Goal: Task Accomplishment & Management: Use online tool/utility

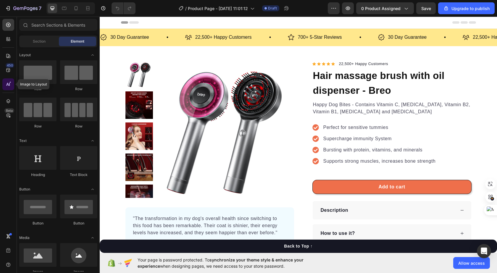
click at [7, 85] on icon at bounding box center [7, 84] width 3 height 3
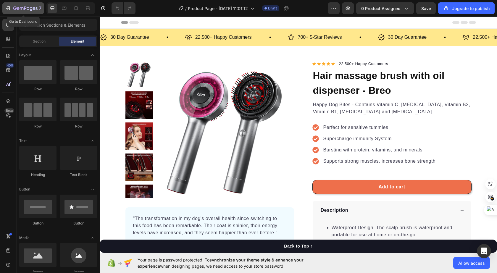
click at [33, 7] on icon "button" at bounding box center [25, 8] width 24 height 5
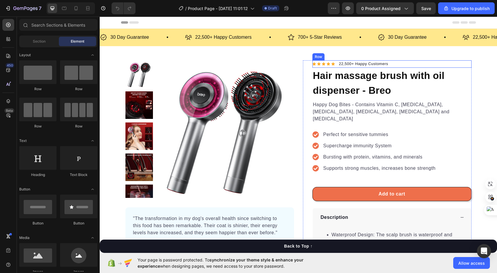
click at [391, 63] on div "Icon Icon Icon Icon Icon Icon List Hoz 22,500+ Happy Customers Text block Row" at bounding box center [391, 64] width 159 height 8
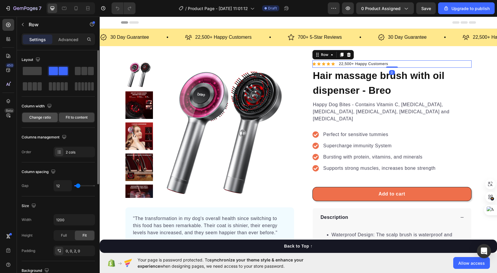
click at [47, 116] on span "Change ratio" at bounding box center [40, 117] width 22 height 5
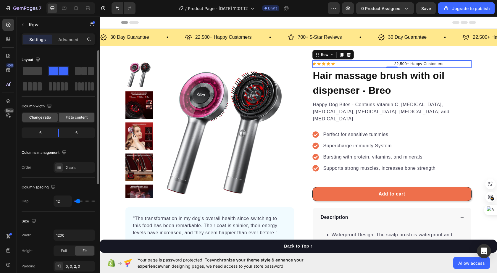
click at [67, 121] on div "Fit to content" at bounding box center [77, 117] width 36 height 9
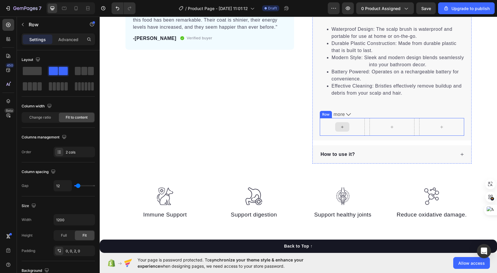
scroll to position [207, 0]
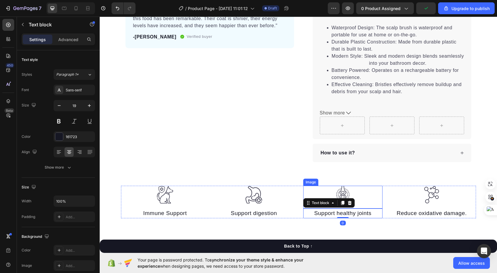
click at [373, 186] on div at bounding box center [343, 195] width 80 height 18
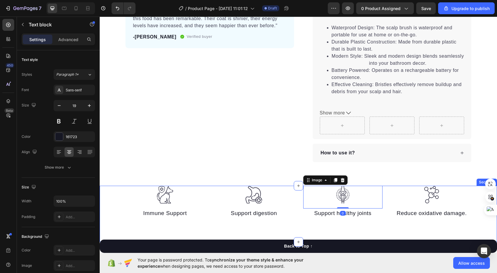
click at [139, 211] on div "Immune Support" at bounding box center [165, 214] width 80 height 10
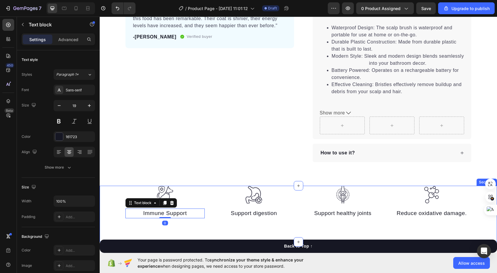
click at [126, 217] on div "Image Immune Support Text block 0 Image Support digestion Text block Image Supp…" at bounding box center [298, 214] width 397 height 56
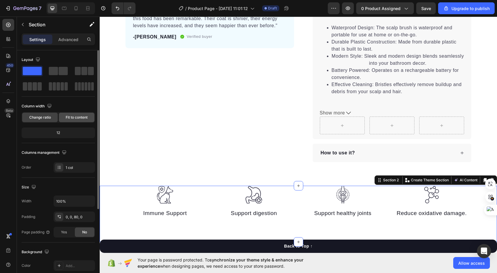
click at [75, 117] on span "Fit to content" at bounding box center [77, 117] width 22 height 5
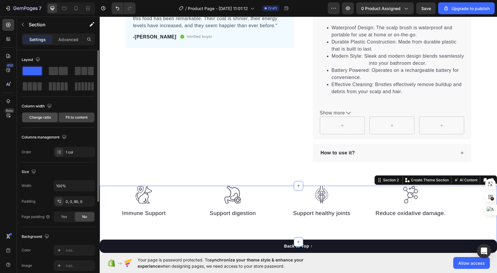
click at [53, 115] on div "Change ratio" at bounding box center [40, 117] width 36 height 9
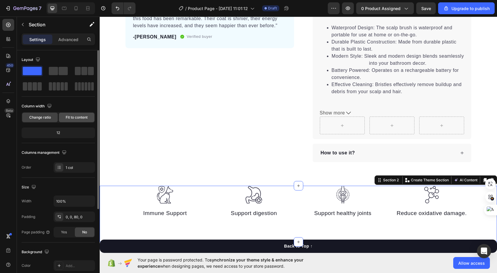
click at [66, 115] on span "Fit to content" at bounding box center [77, 117] width 22 height 5
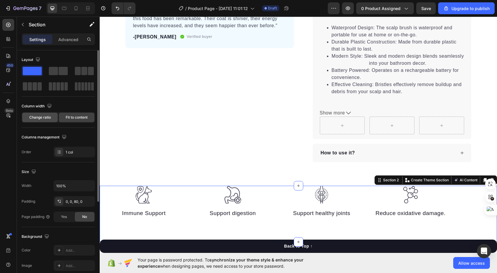
click at [40, 118] on span "Change ratio" at bounding box center [40, 117] width 22 height 5
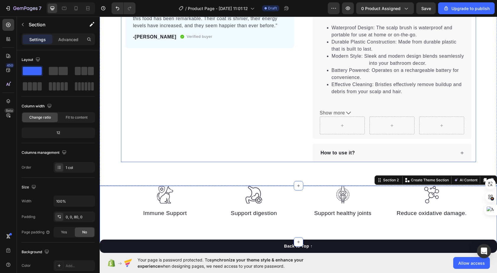
click at [150, 108] on div "Product Images "The transformation in my dog's overall health since switching t…" at bounding box center [209, 7] width 169 height 309
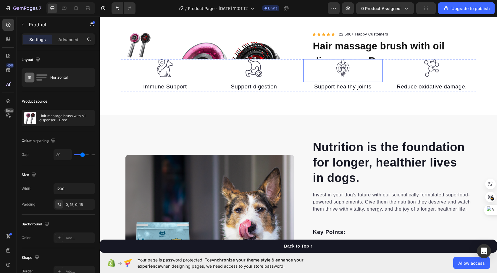
scroll to position [0, 0]
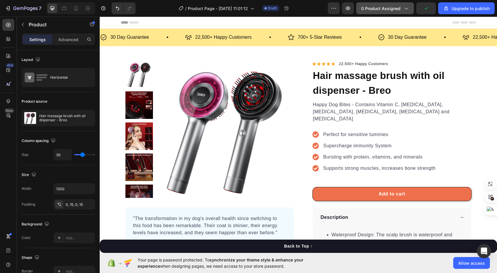
click at [401, 10] on div "0 product assigned" at bounding box center [385, 8] width 48 height 6
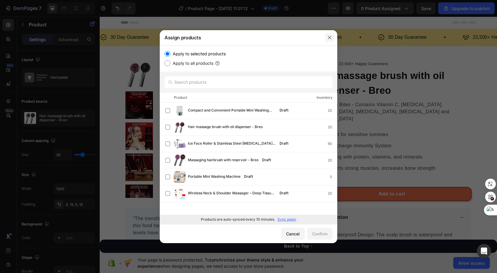
click at [328, 40] on icon "button" at bounding box center [329, 37] width 5 height 5
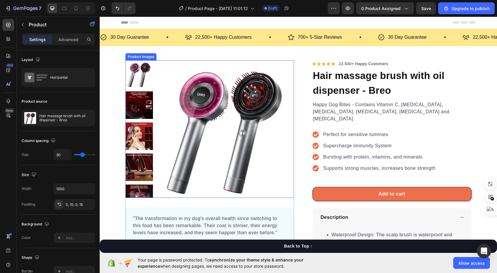
click at [208, 112] on img at bounding box center [225, 129] width 138 height 138
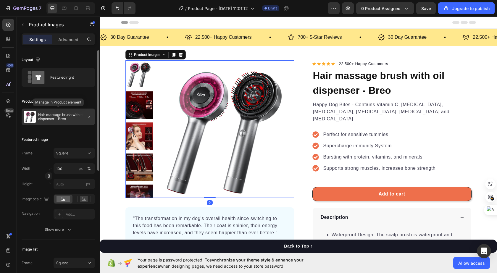
click at [65, 114] on p "Hair massage brush with oil dispenser - Breo" at bounding box center [65, 117] width 54 height 8
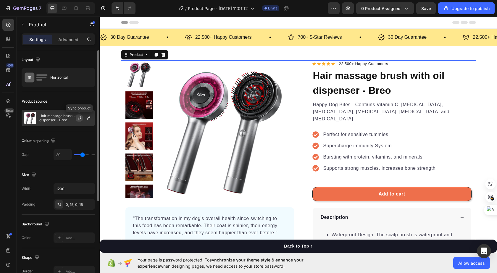
click at [82, 117] on button "button" at bounding box center [79, 117] width 7 height 7
click at [88, 121] on button "button" at bounding box center [88, 117] width 7 height 7
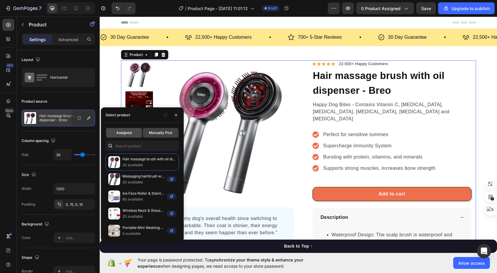
click at [131, 129] on div "Assigned" at bounding box center [124, 132] width 36 height 9
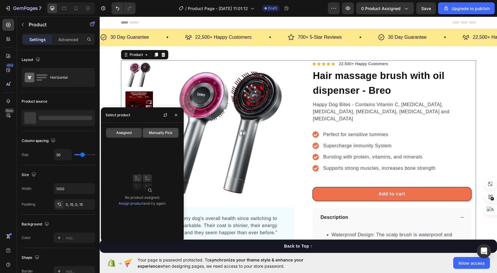
click at [160, 131] on span "Manually Pick" at bounding box center [161, 132] width 24 height 5
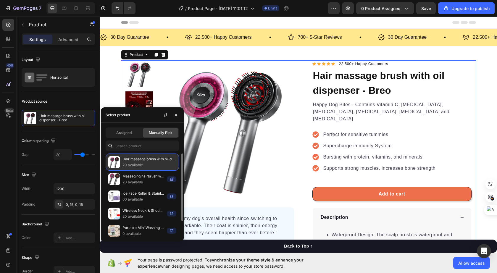
click at [156, 159] on p "Hair massage brush with oil dispenser - Breo" at bounding box center [149, 159] width 54 height 6
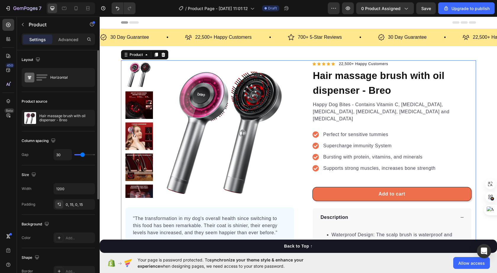
drag, startPoint x: 154, startPoint y: 160, endPoint x: 87, endPoint y: 96, distance: 92.9
click at [87, 96] on div "Product source Hair massage brush with oil dispenser - Breo" at bounding box center [58, 111] width 73 height 39
click at [64, 70] on div "Horizontal" at bounding box center [58, 77] width 73 height 19
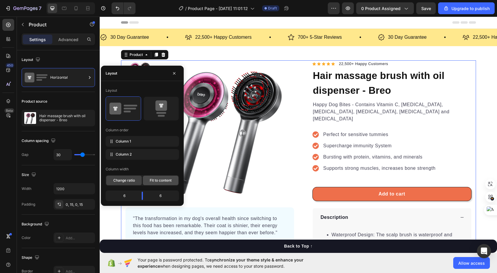
click at [150, 180] on span "Fit to content" at bounding box center [161, 180] width 22 height 5
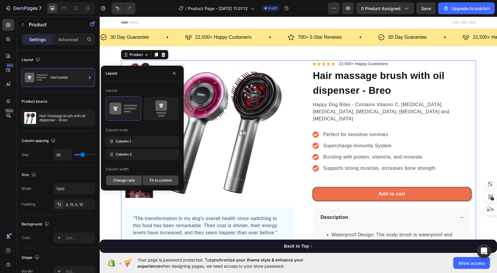
click at [122, 182] on span "Change ratio" at bounding box center [124, 180] width 22 height 5
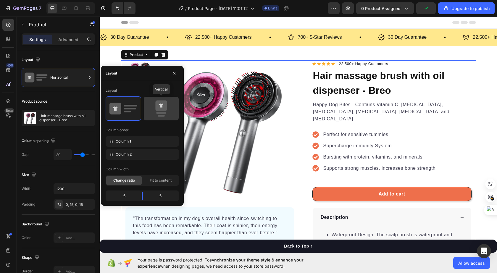
click at [170, 104] on icon at bounding box center [161, 108] width 28 height 17
type input "0"
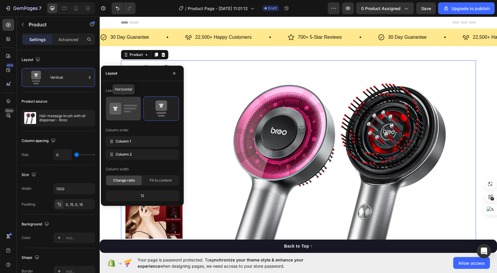
click at [116, 107] on icon at bounding box center [115, 109] width 12 height 12
type input "30"
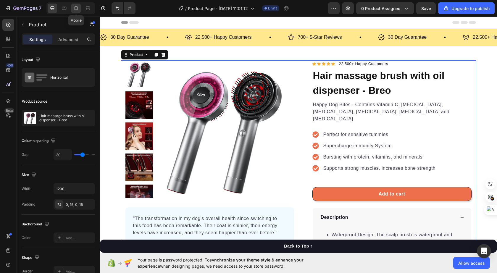
click at [74, 7] on icon at bounding box center [76, 8] width 6 height 6
type input "0"
type input "100%"
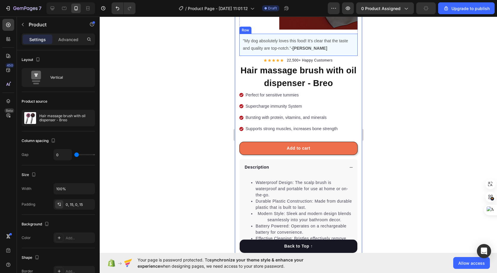
scroll to position [89, 0]
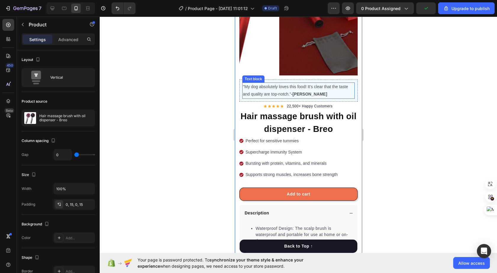
click at [337, 89] on p ""My dog absolutely loves this food! It's clear that the taste and quality are t…" at bounding box center [298, 90] width 111 height 15
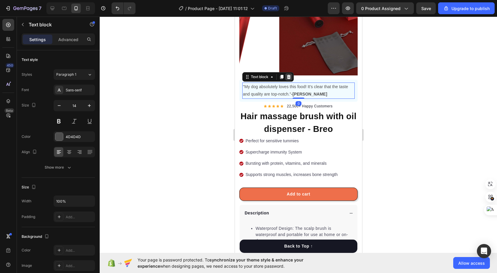
click at [289, 75] on icon at bounding box center [289, 77] width 4 height 4
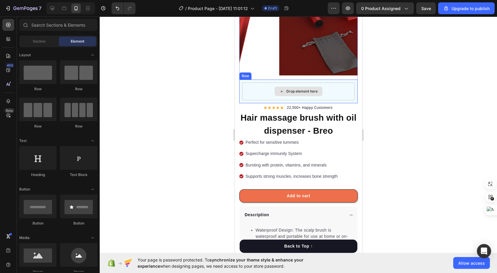
click at [330, 87] on div "Drop element here" at bounding box center [298, 92] width 112 height 18
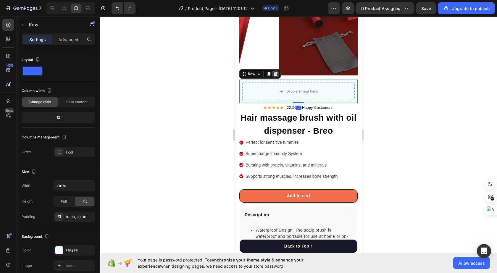
click at [277, 72] on icon at bounding box center [275, 74] width 5 height 5
